Goal: Register for event/course

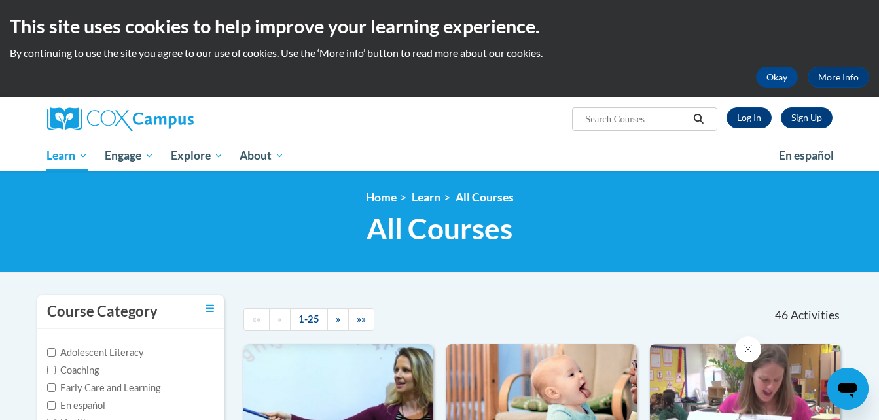
click at [642, 116] on input "Search..." at bounding box center [636, 119] width 105 height 16
click at [620, 115] on input "Search..." at bounding box center [636, 119] width 105 height 16
type input "systematic"
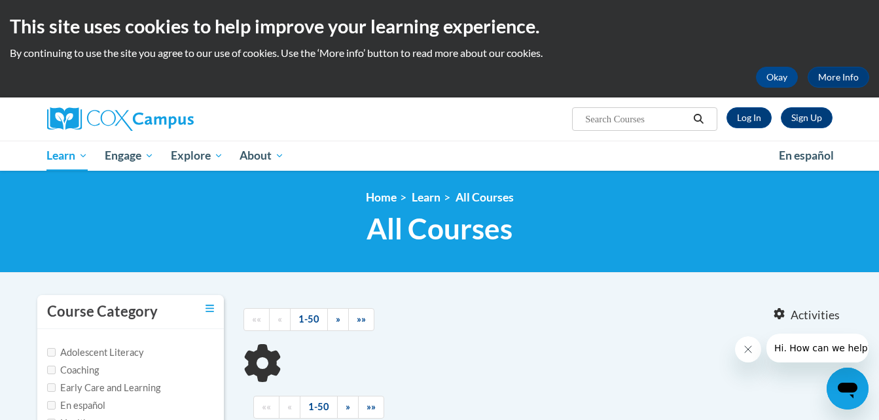
type input "systematic"
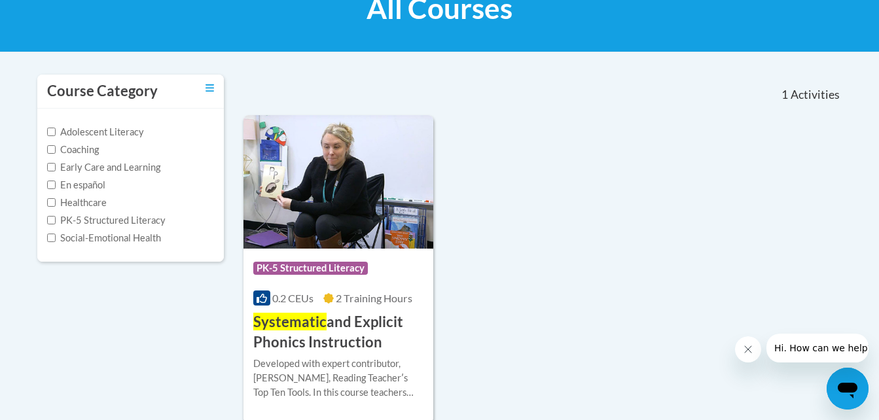
scroll to position [232, 0]
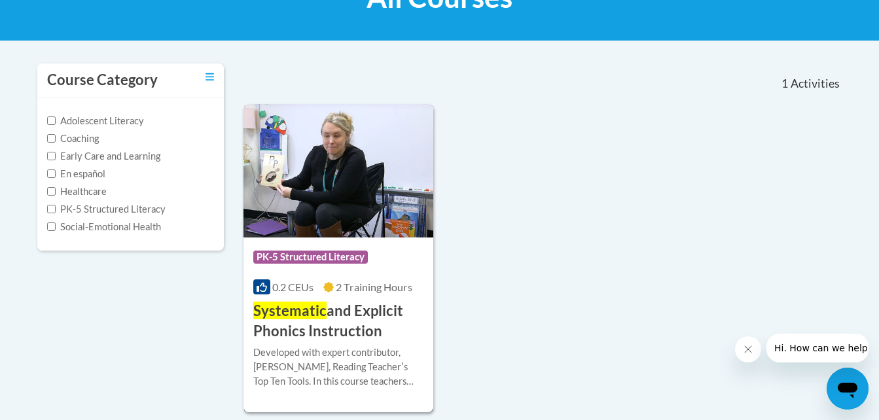
click at [335, 315] on h3 "Systematic and Explicit Phonics Instruction" at bounding box center [338, 321] width 171 height 41
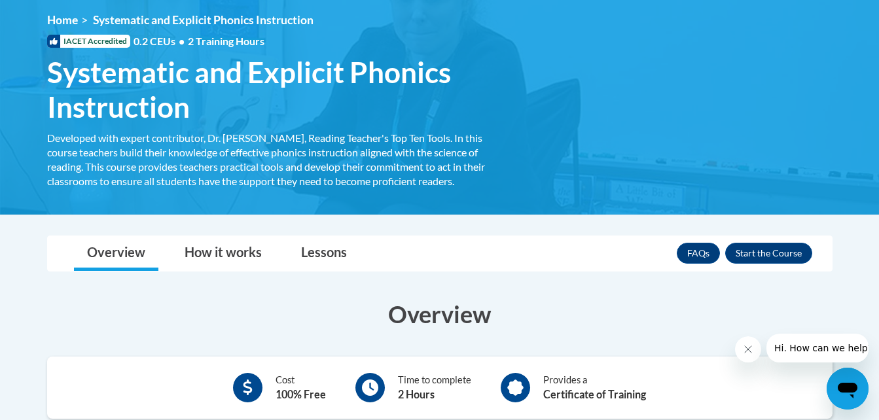
scroll to position [191, 0]
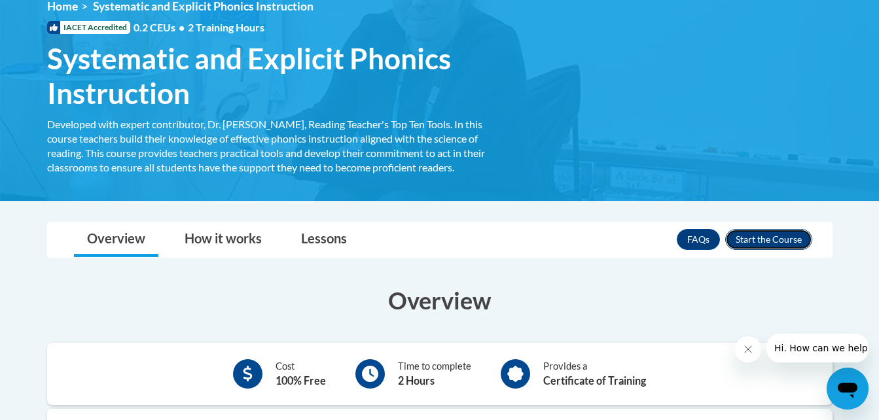
click at [765, 238] on button "Enroll" at bounding box center [768, 239] width 87 height 21
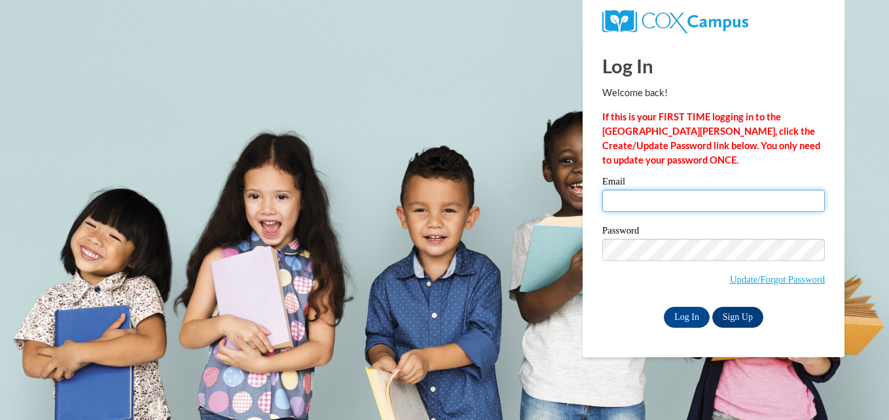
click at [670, 207] on input "Email" at bounding box center [713, 201] width 223 height 22
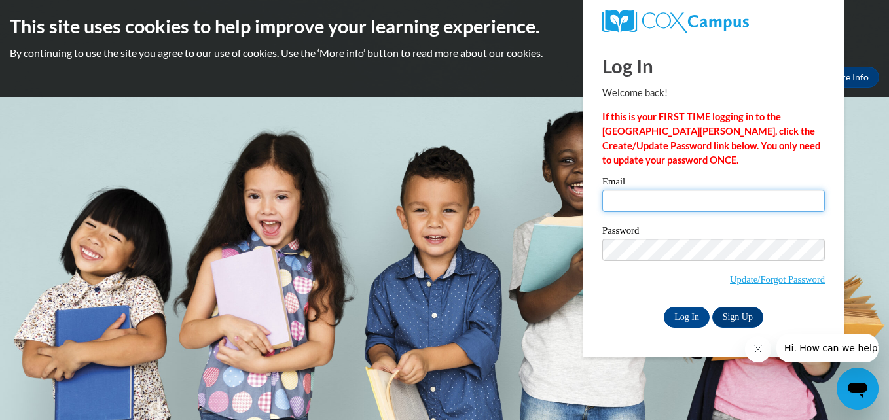
type input "arnika.m12@gmail.com"
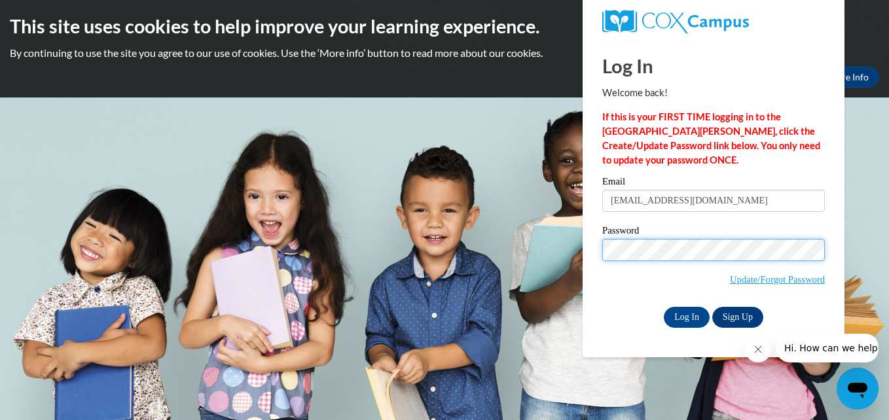
click at [664, 307] on input "Log In" at bounding box center [687, 317] width 46 height 21
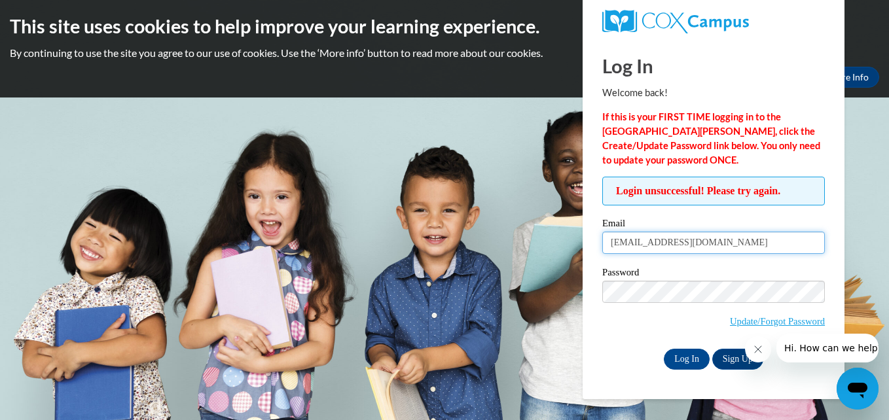
drag, startPoint x: 711, startPoint y: 245, endPoint x: 607, endPoint y: 255, distance: 104.6
click at [607, 255] on div "Email arnika.m12@gmail.com" at bounding box center [713, 241] width 223 height 45
type input "arnika.sutton@cowetacharteracademy.org"
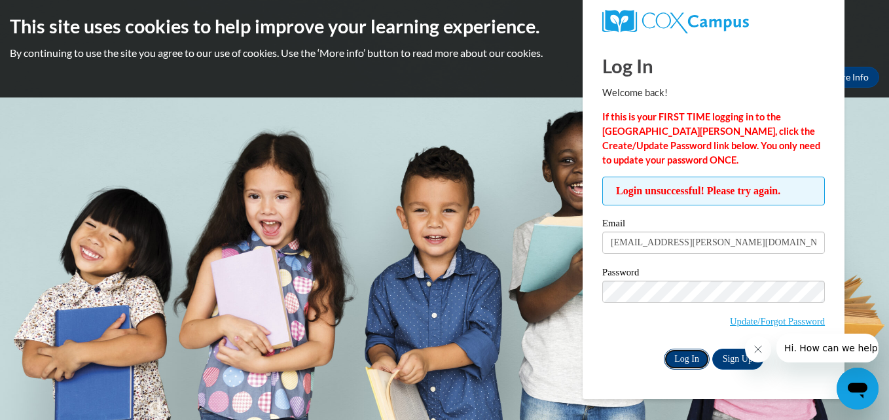
click at [687, 357] on input "Log In" at bounding box center [687, 359] width 46 height 21
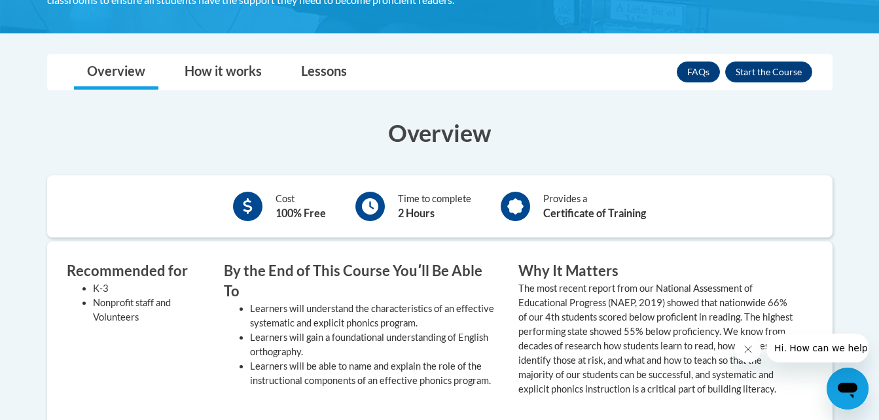
scroll to position [363, 0]
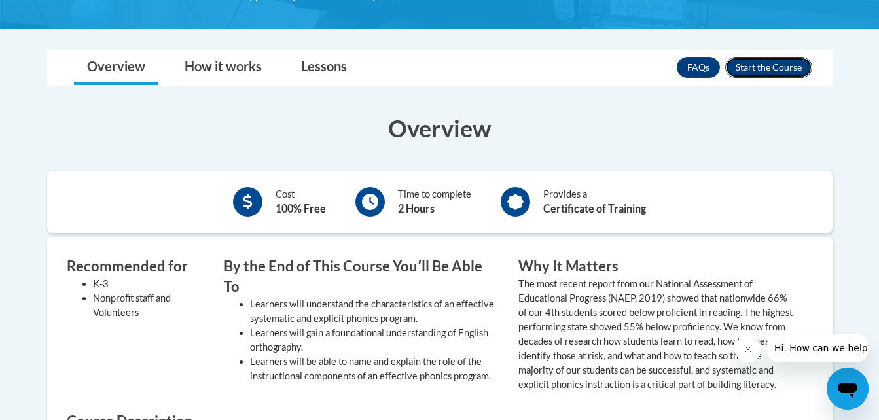
click at [783, 71] on button "Enroll" at bounding box center [768, 67] width 87 height 21
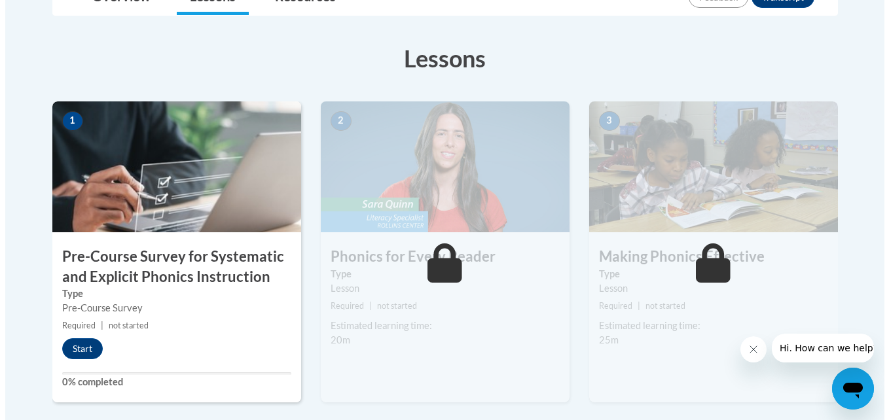
scroll to position [333, 0]
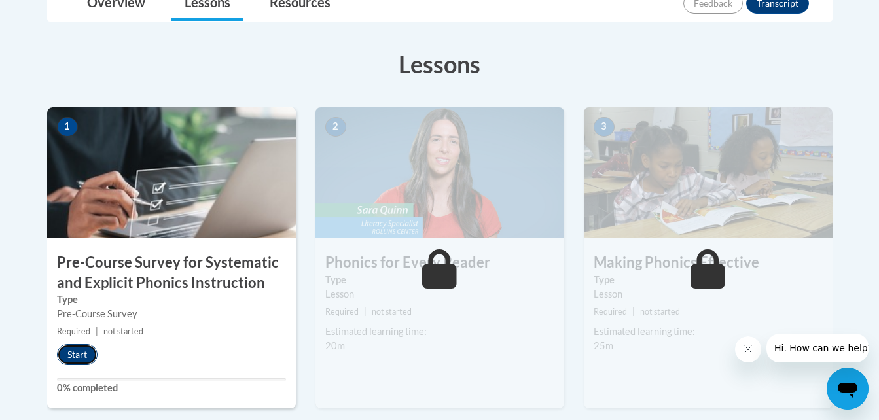
click at [71, 353] on button "Start" at bounding box center [77, 354] width 41 height 21
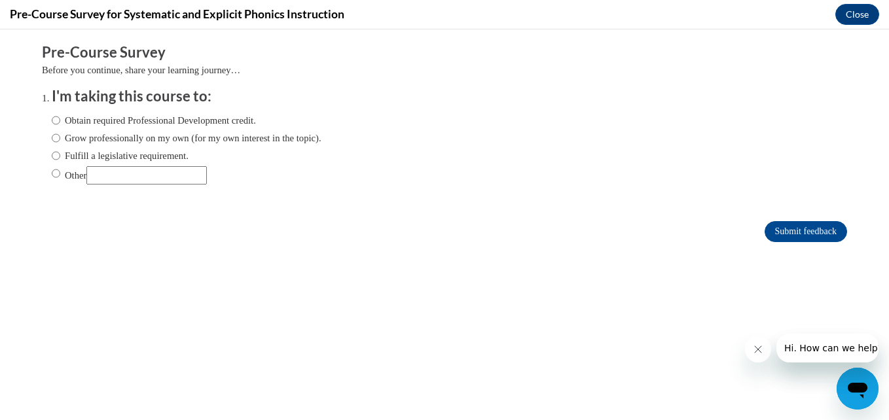
scroll to position [0, 0]
click at [52, 138] on input "Grow professionally on my own (for my own interest in the topic)." at bounding box center [56, 138] width 9 height 14
radio input "true"
click at [52, 121] on input "Obtain required Professional Development credit." at bounding box center [56, 120] width 9 height 14
radio input "true"
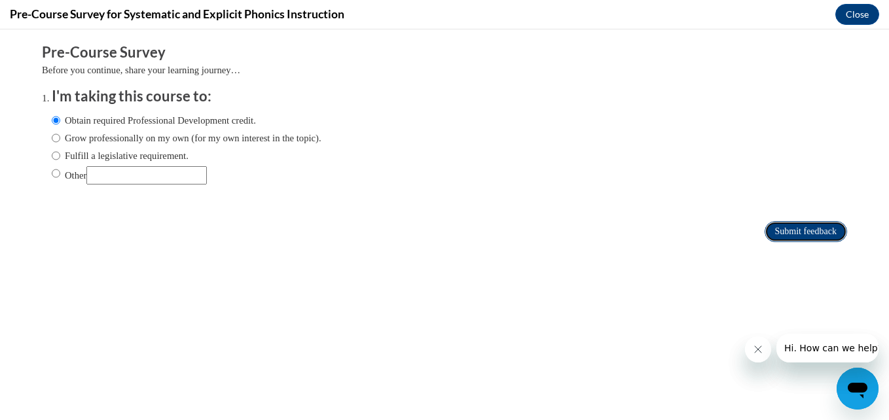
click at [801, 228] on input "Submit feedback" at bounding box center [806, 231] width 82 height 21
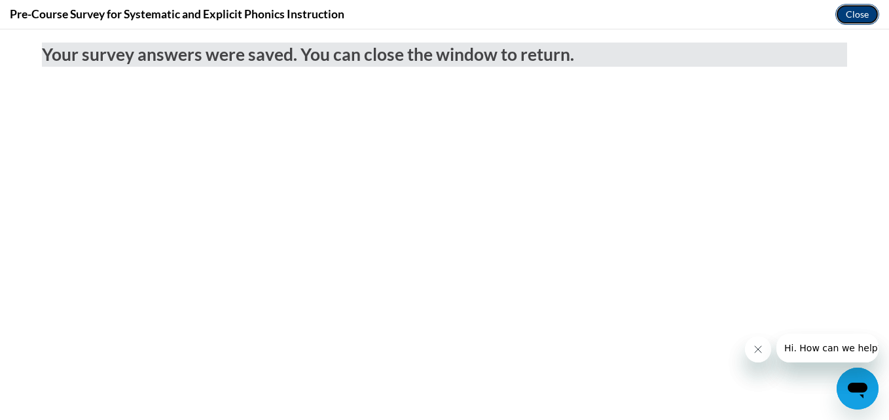
click at [859, 12] on button "Close" at bounding box center [857, 14] width 44 height 21
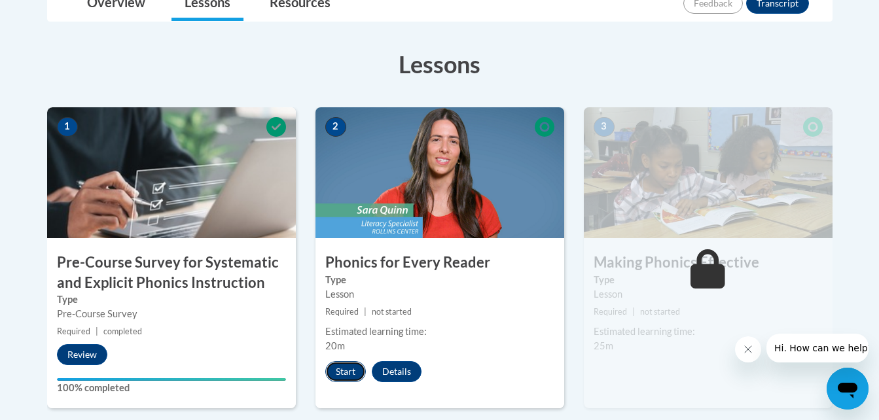
click at [347, 369] on button "Start" at bounding box center [345, 371] width 41 height 21
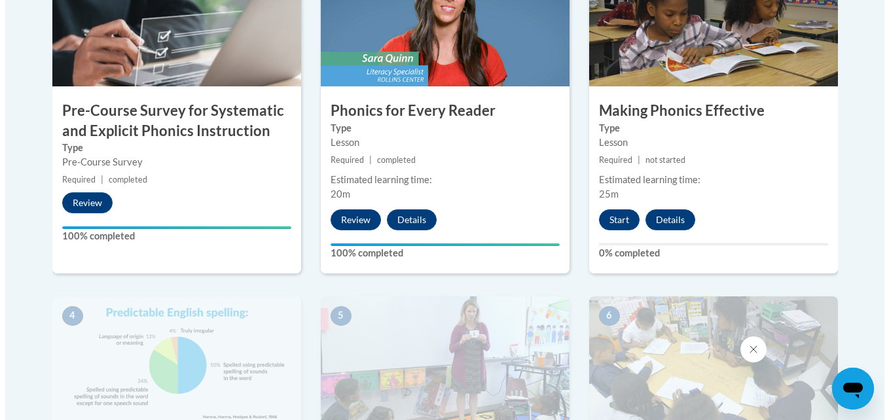
scroll to position [499, 0]
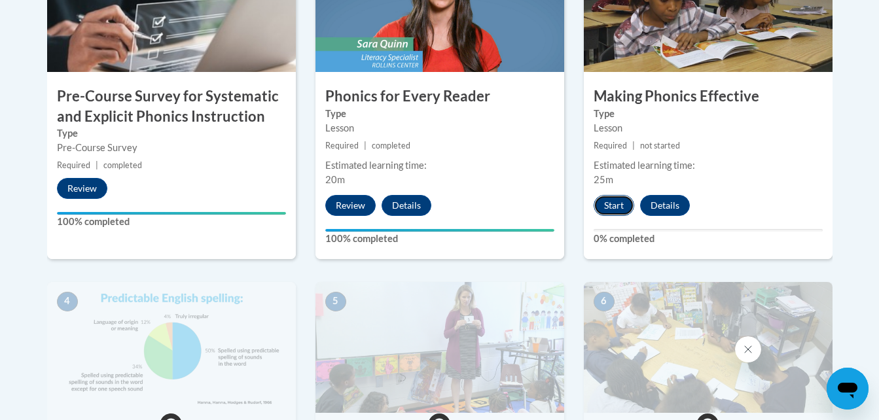
click at [609, 209] on button "Start" at bounding box center [614, 205] width 41 height 21
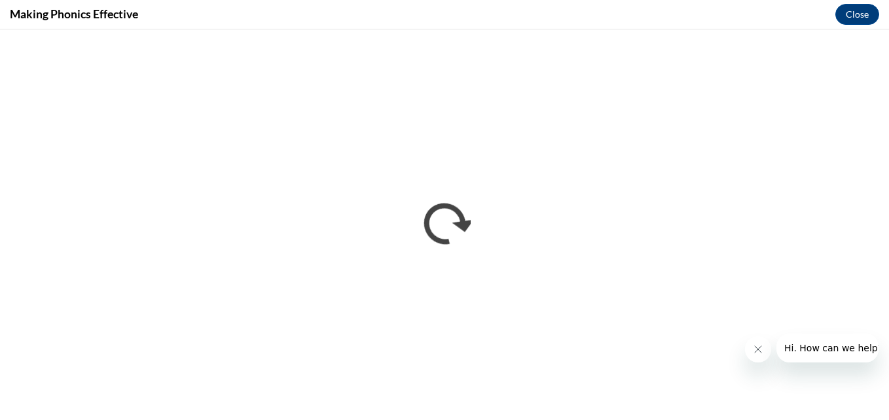
scroll to position [0, 0]
